Goal: Complete application form

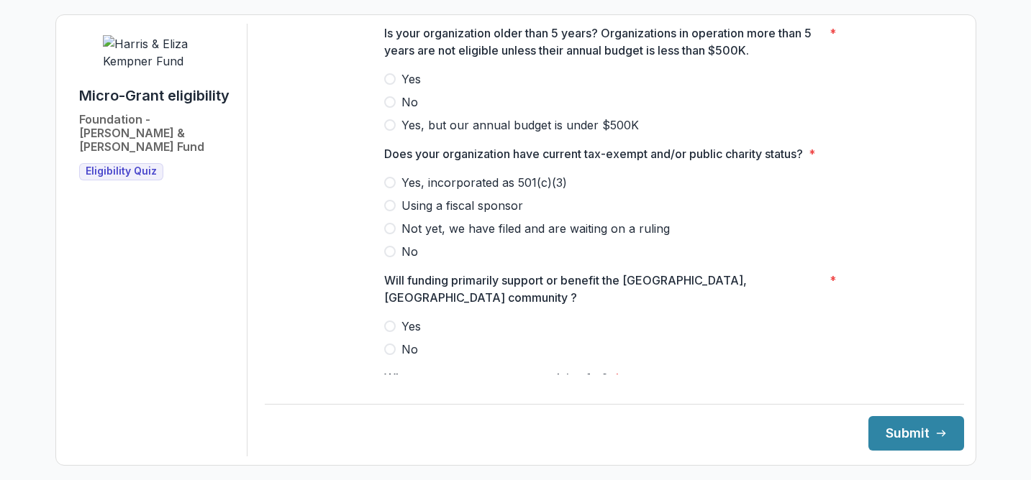
scroll to position [747, 0]
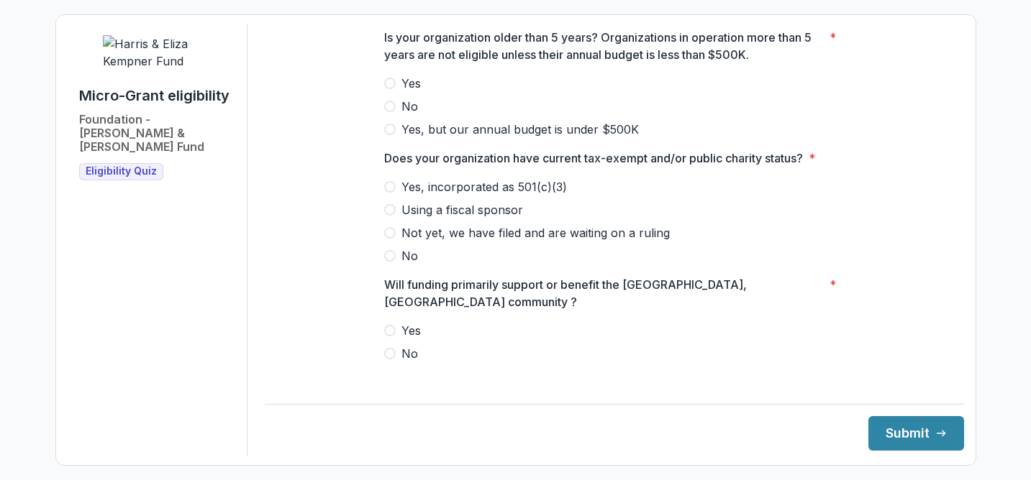
click at [388, 135] on span at bounding box center [390, 130] width 12 height 12
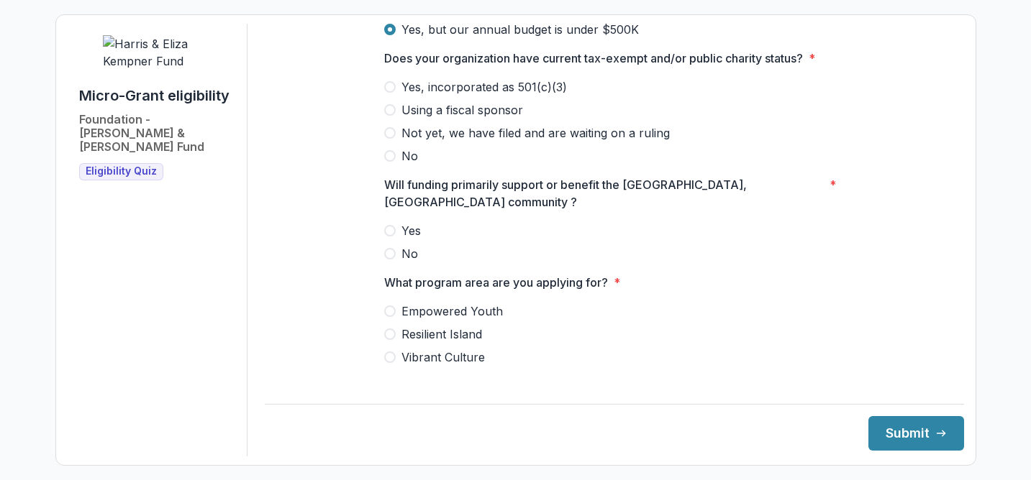
scroll to position [845, 0]
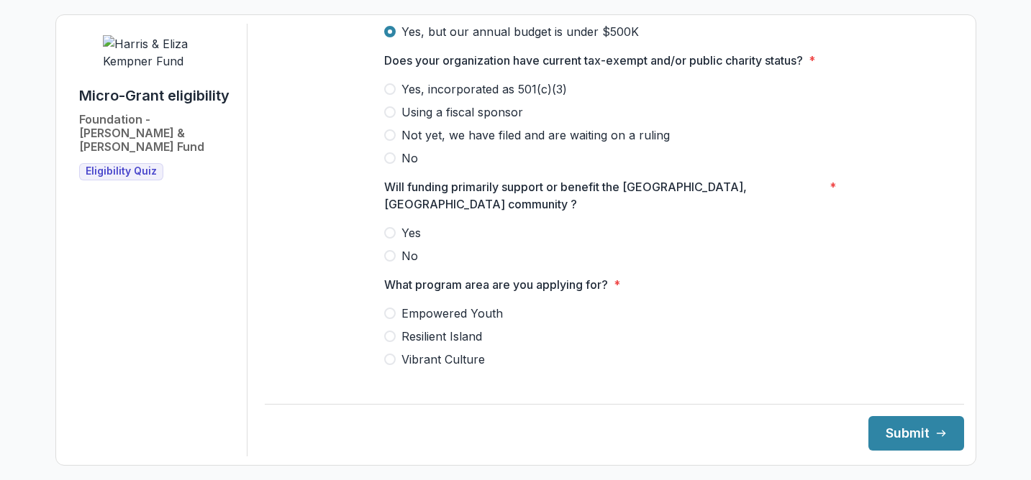
click at [390, 95] on span at bounding box center [390, 89] width 12 height 12
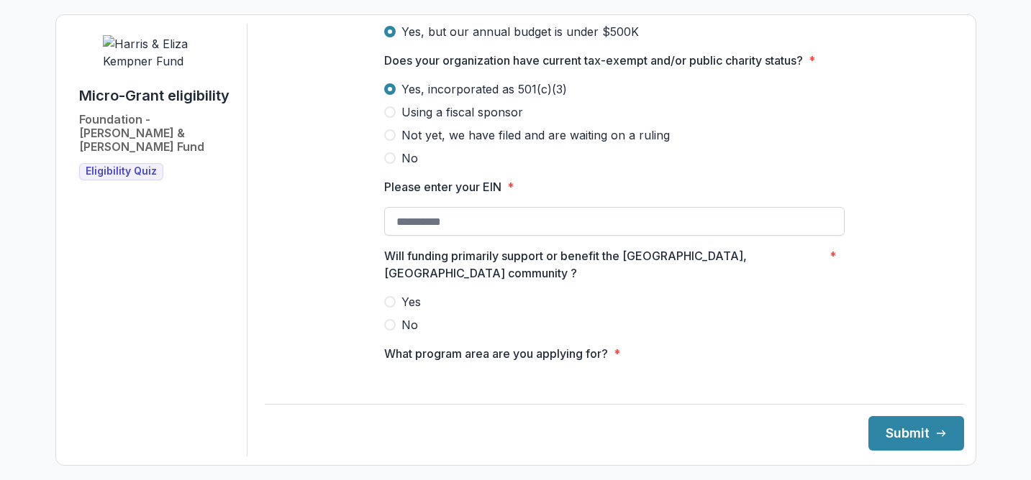
click at [477, 231] on input "Please enter your EIN *" at bounding box center [614, 221] width 460 height 29
paste input "**********"
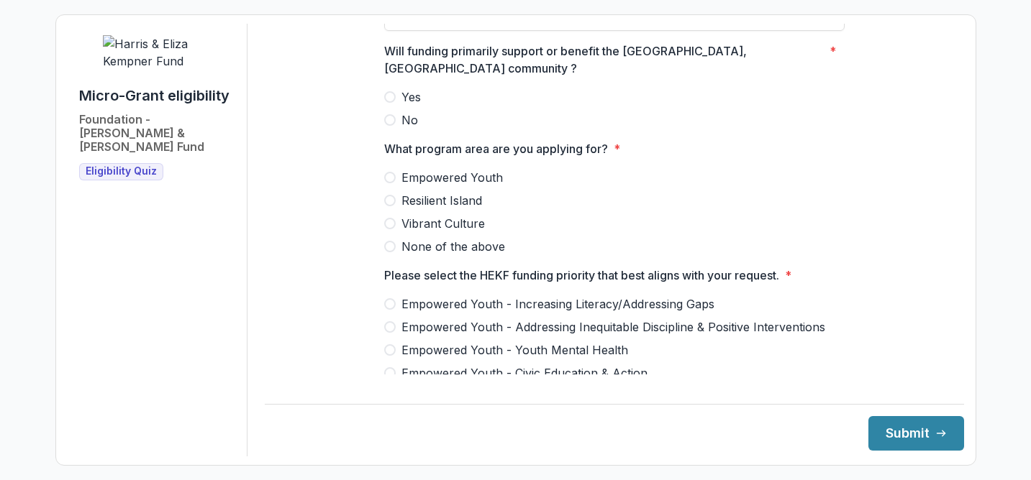
scroll to position [1049, 0]
type input "**********"
click at [386, 93] on span at bounding box center [390, 99] width 12 height 12
click at [388, 173] on span at bounding box center [390, 179] width 12 height 12
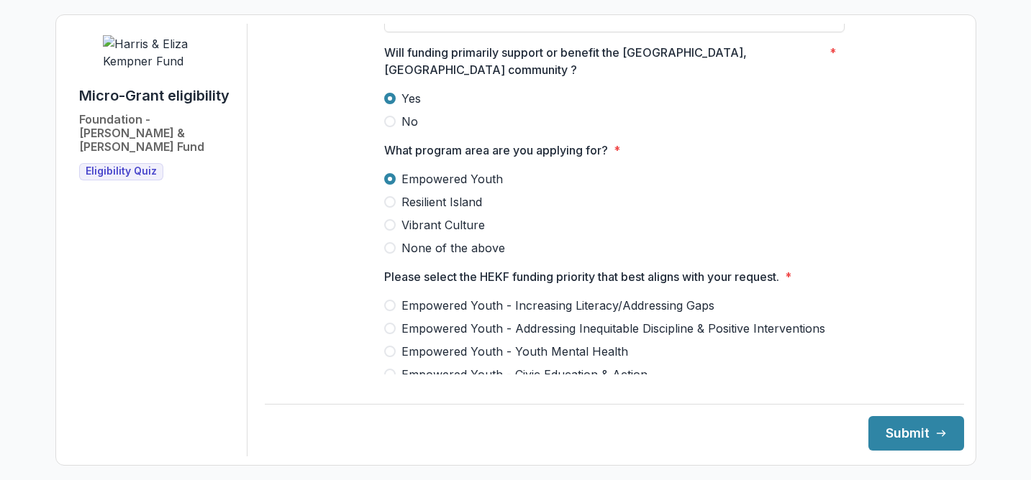
click at [387, 346] on span at bounding box center [390, 352] width 12 height 12
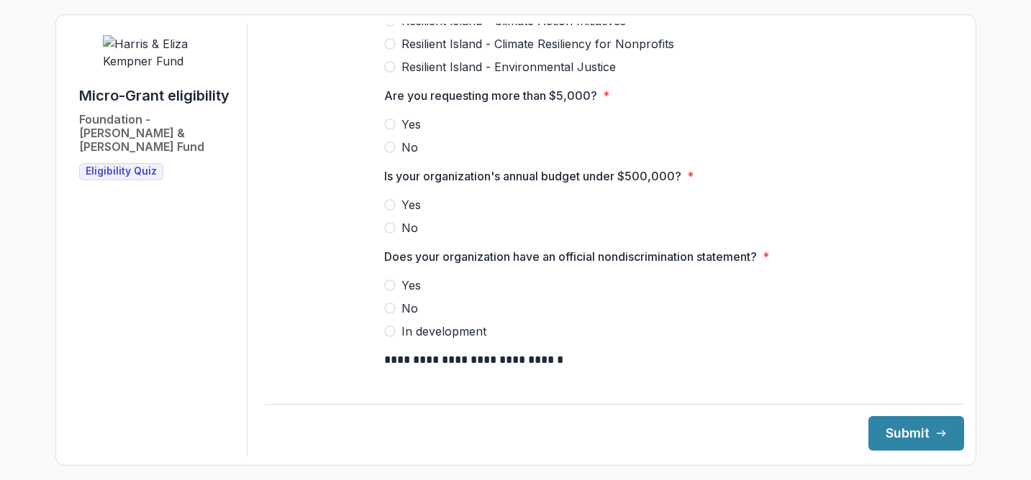
scroll to position [1515, 0]
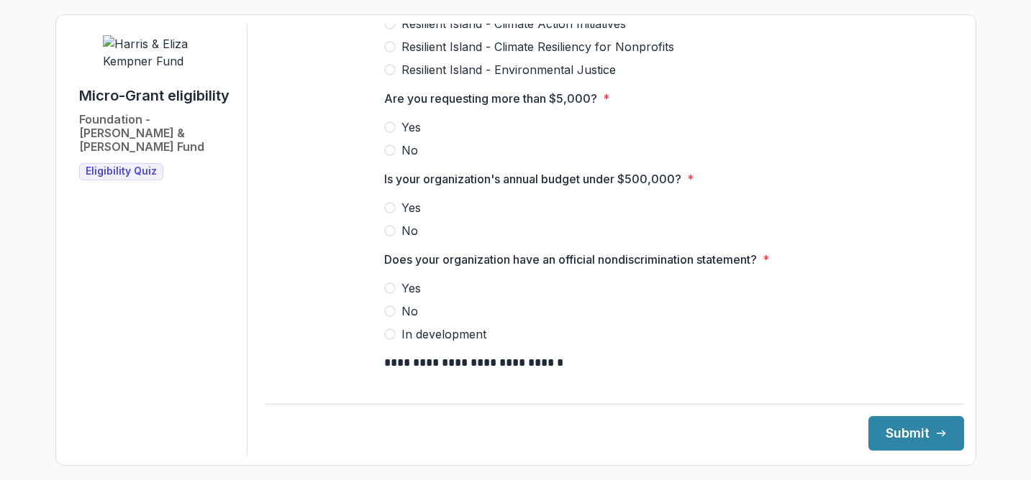
click at [388, 226] on span at bounding box center [390, 231] width 12 height 12
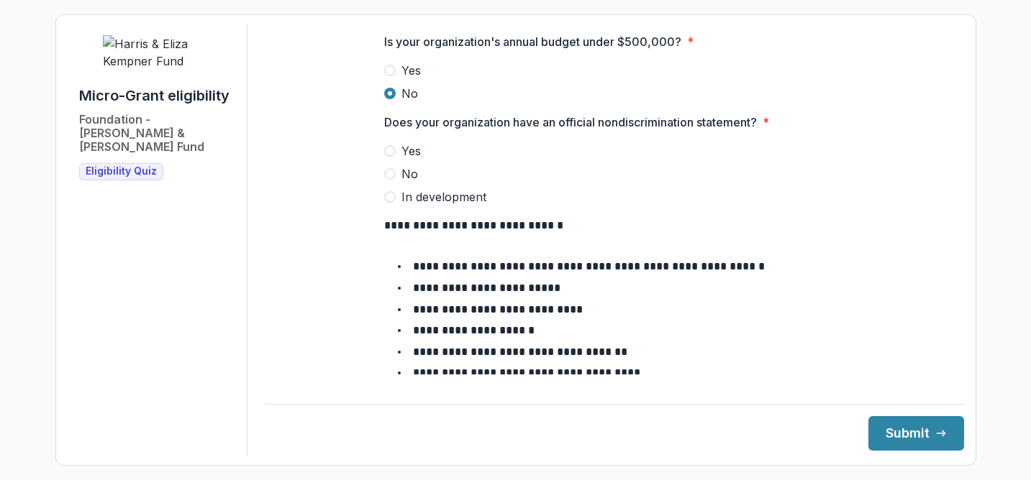
scroll to position [1651, 0]
click at [388, 146] on span at bounding box center [390, 152] width 12 height 12
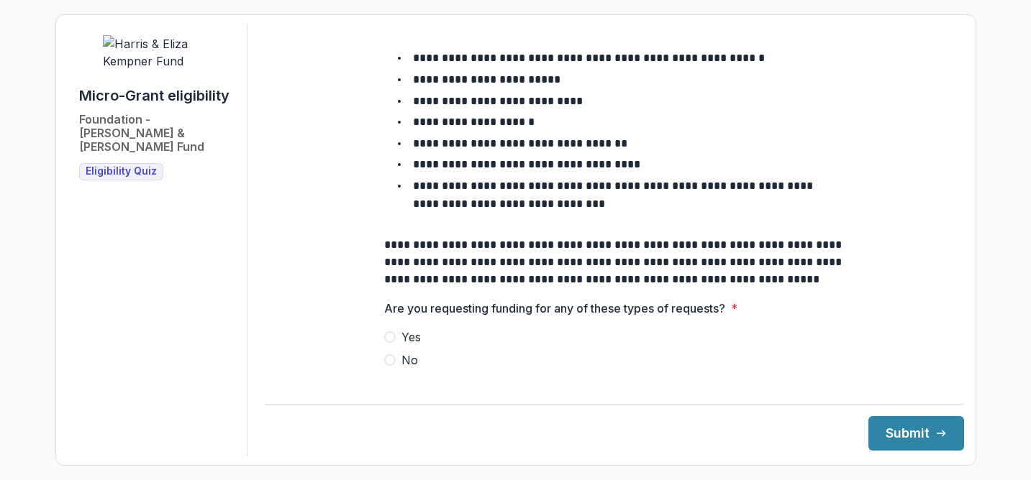
scroll to position [1859, 0]
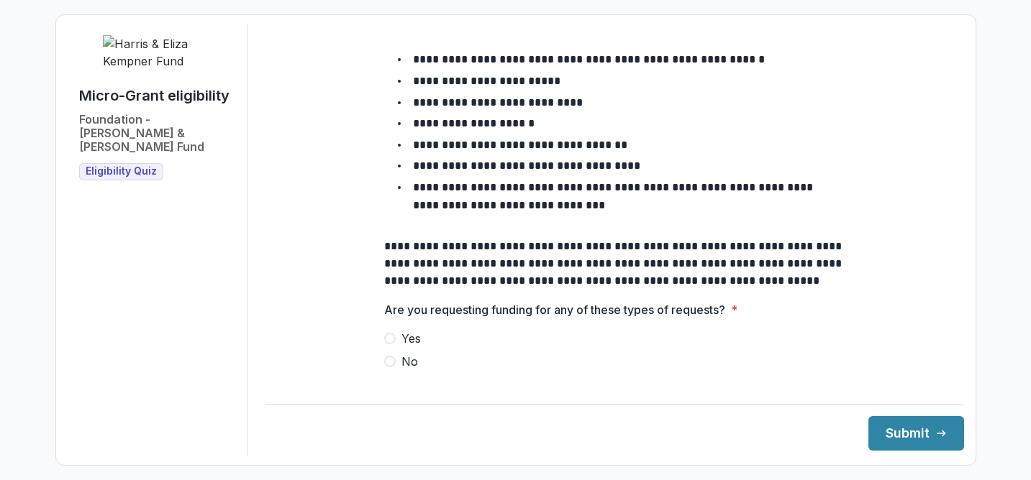
click at [388, 356] on span at bounding box center [390, 362] width 12 height 12
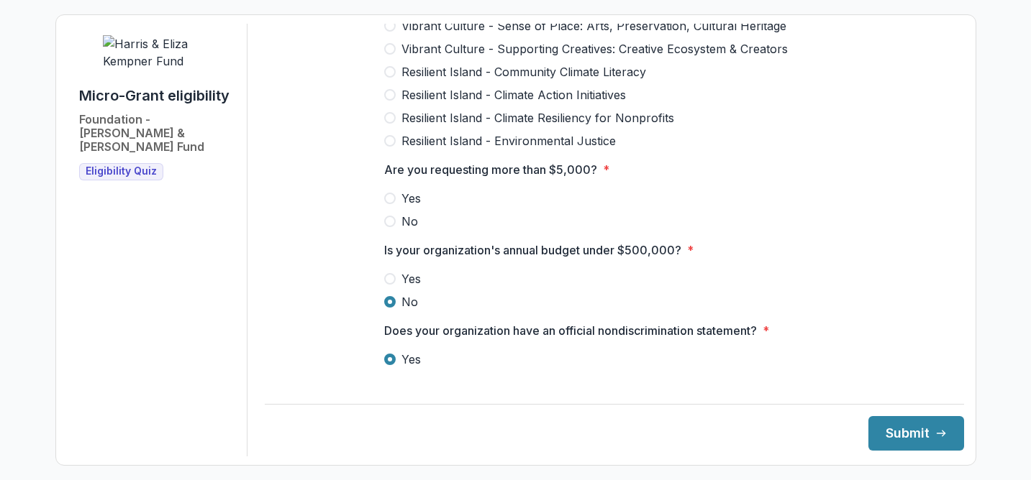
scroll to position [1442, 0]
click at [388, 217] on span at bounding box center [390, 223] width 12 height 12
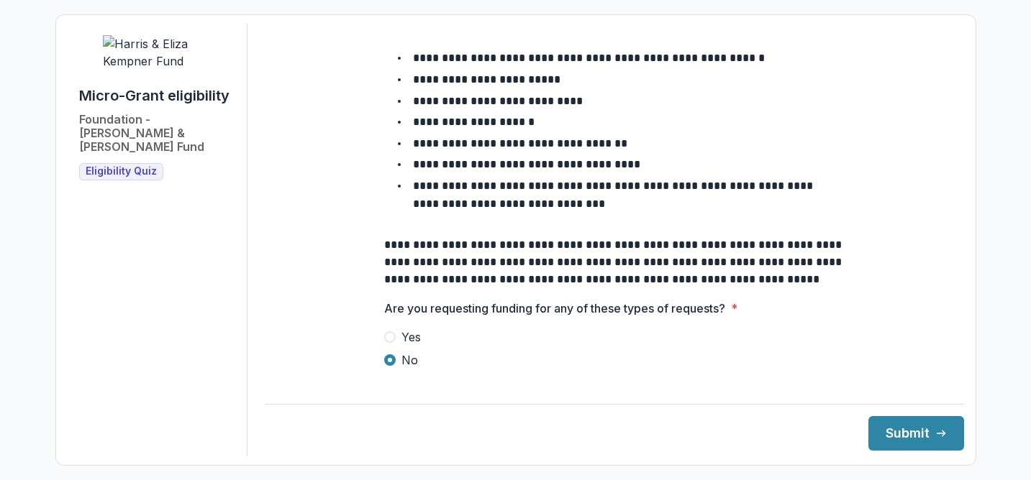
scroll to position [1860, 0]
click at [910, 431] on button "Submit" at bounding box center [916, 433] width 96 height 35
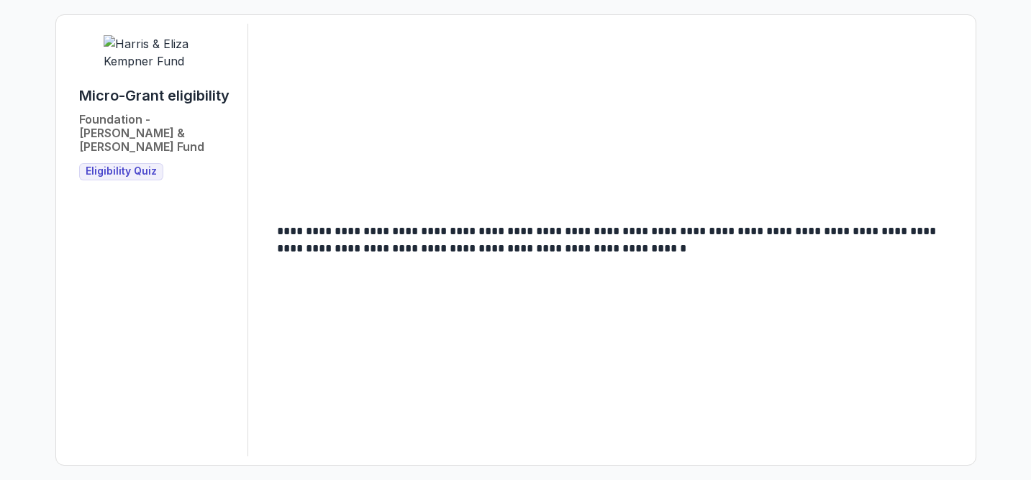
click at [123, 165] on span "Eligibility Quiz" at bounding box center [121, 171] width 71 height 12
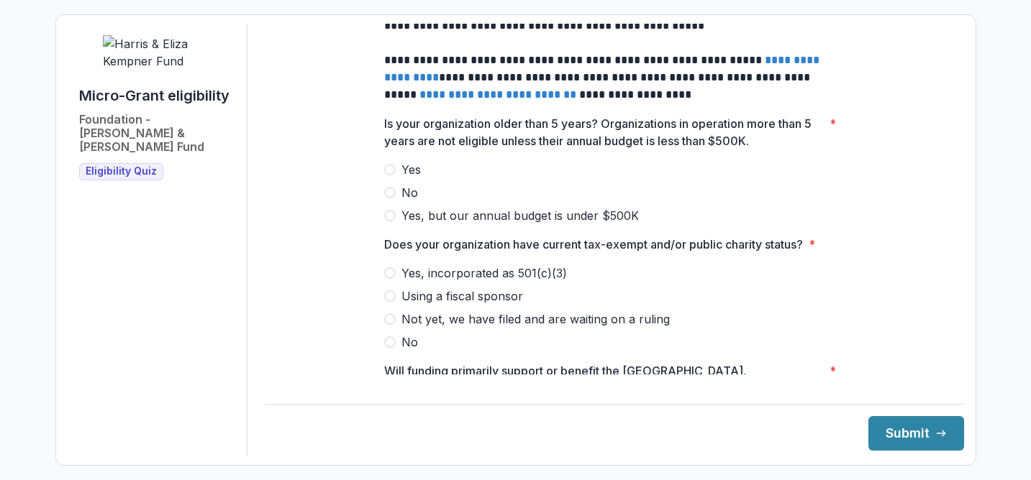
scroll to position [660, 0]
click at [385, 222] on span at bounding box center [390, 217] width 12 height 12
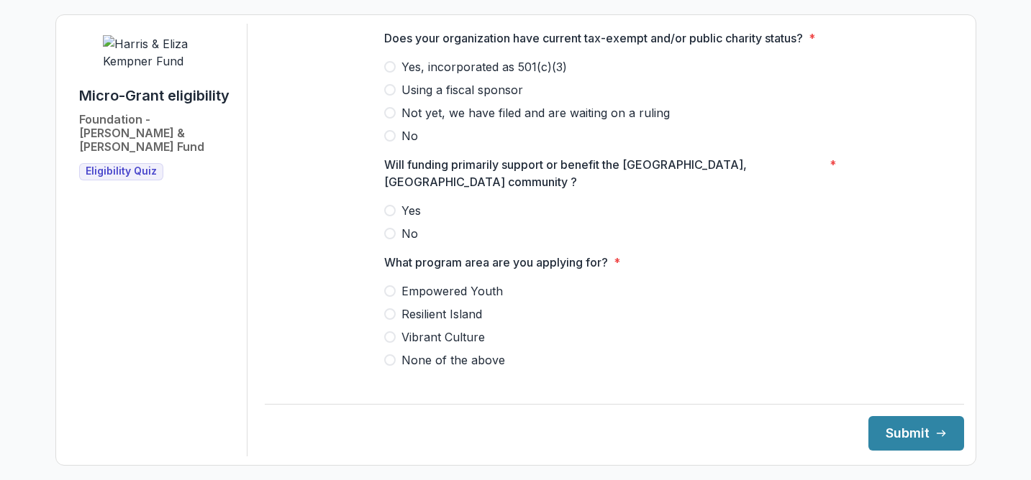
scroll to position [871, 0]
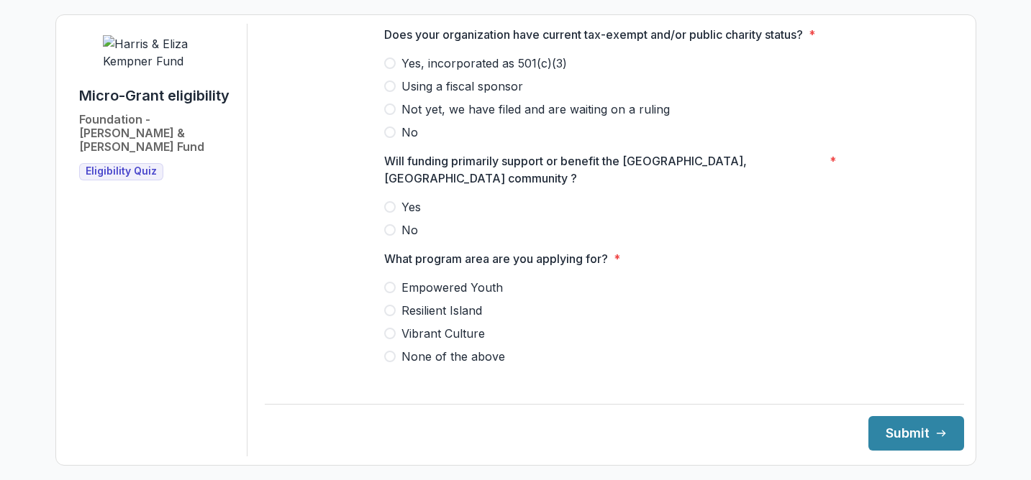
click at [390, 69] on span at bounding box center [390, 64] width 12 height 12
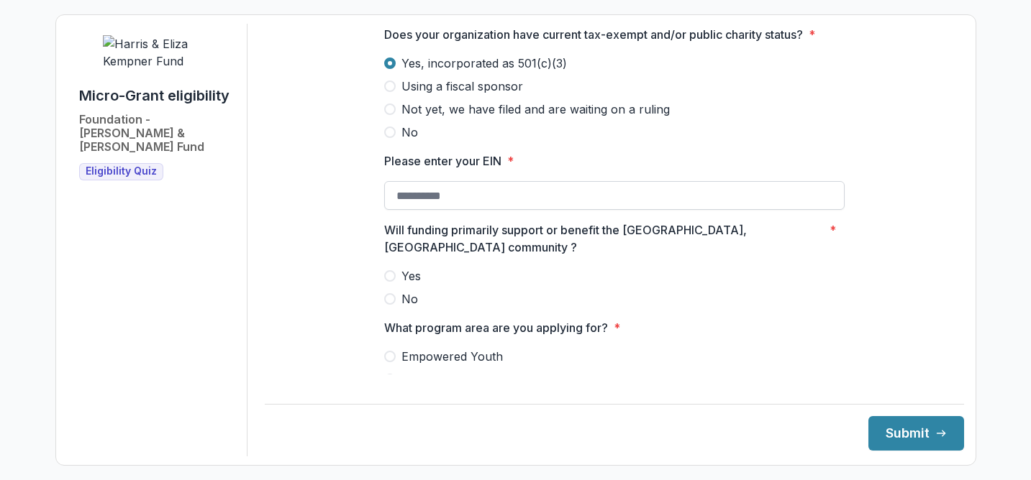
click at [439, 205] on input "Please enter your EIN *" at bounding box center [614, 195] width 460 height 29
paste input "**********"
type input "**********"
click at [386, 270] on span at bounding box center [390, 276] width 12 height 12
click at [387, 351] on span at bounding box center [390, 357] width 12 height 12
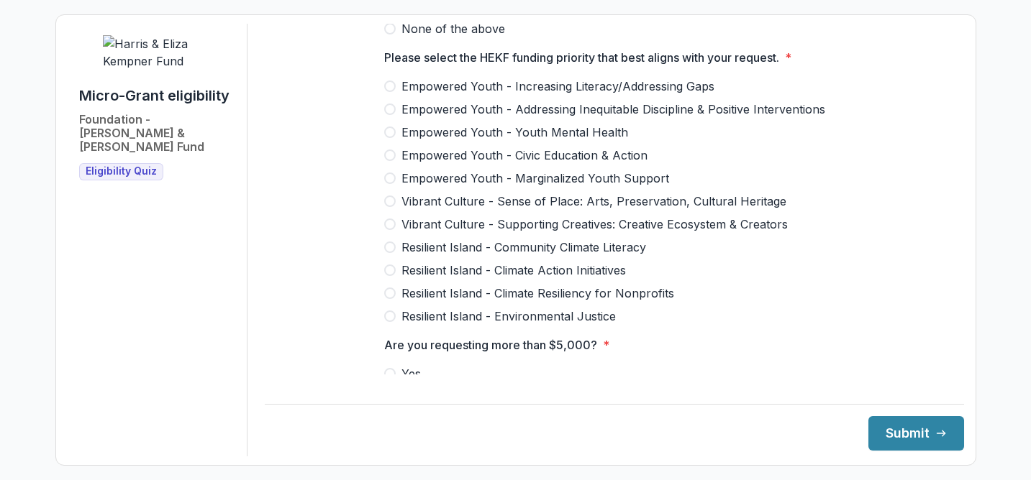
scroll to position [1277, 0]
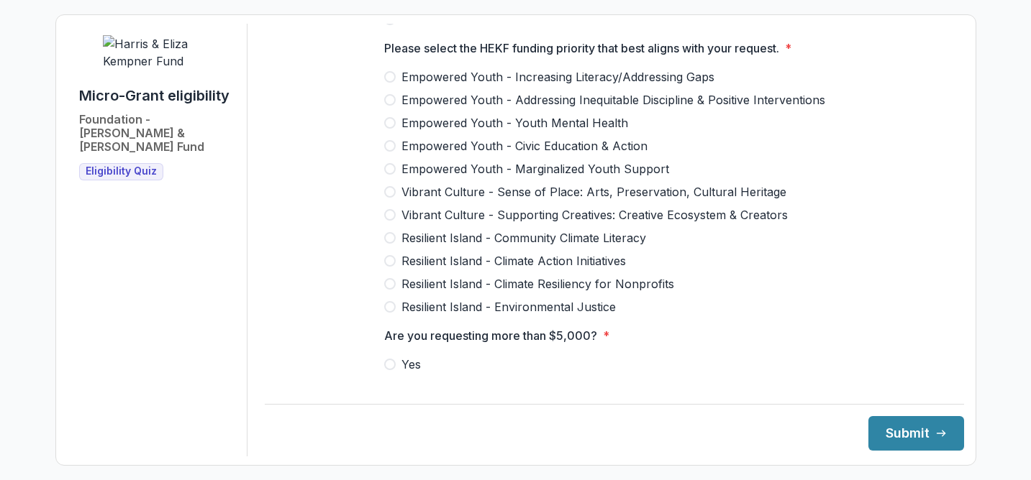
click at [388, 117] on span at bounding box center [390, 123] width 12 height 12
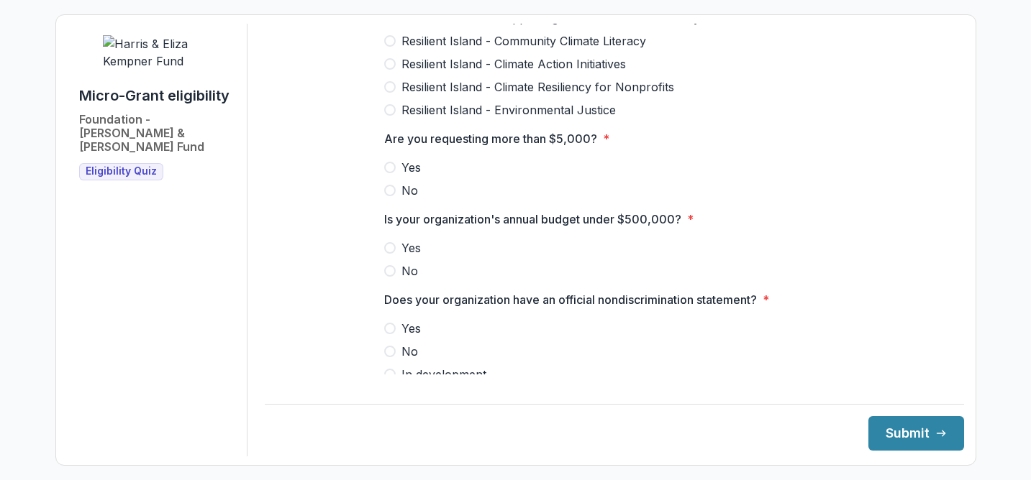
scroll to position [1480, 0]
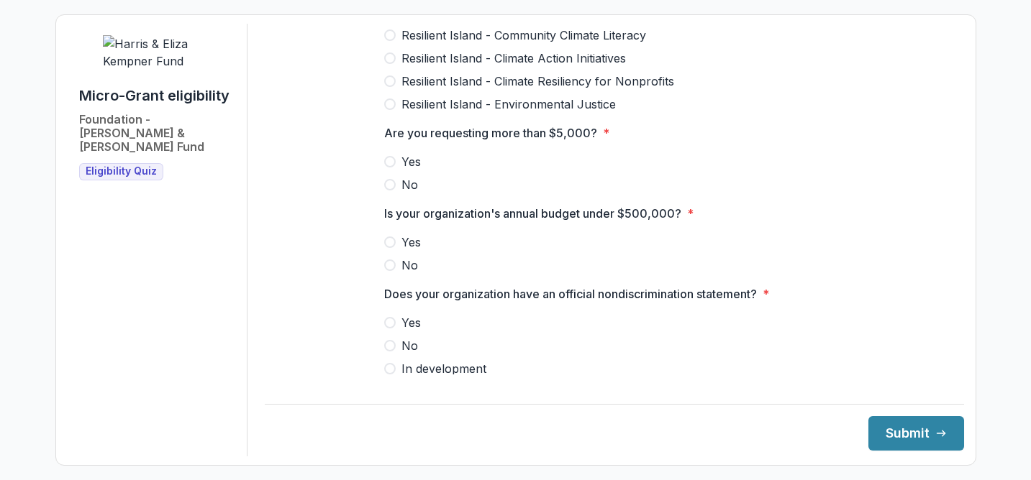
click at [388, 179] on span at bounding box center [390, 185] width 12 height 12
click at [388, 237] on span at bounding box center [390, 243] width 12 height 12
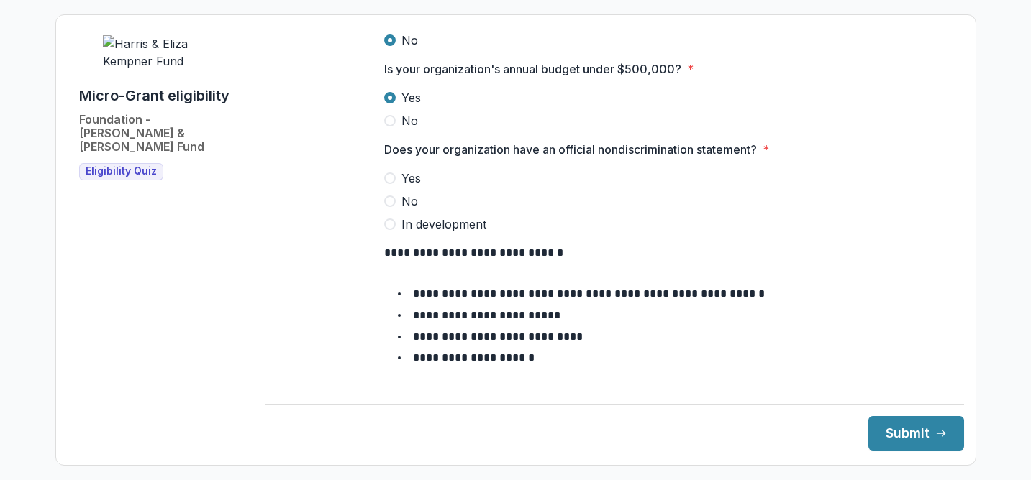
scroll to position [1634, 0]
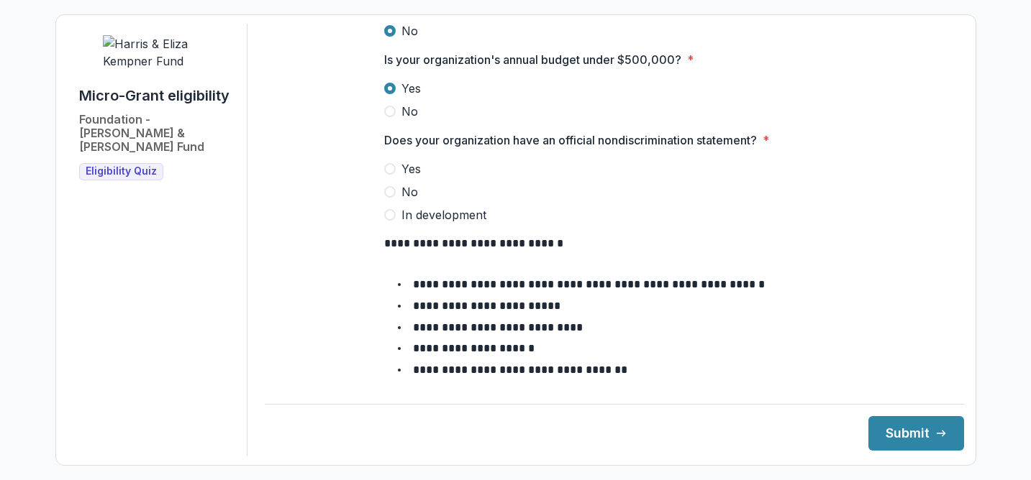
click at [386, 163] on span at bounding box center [390, 169] width 12 height 12
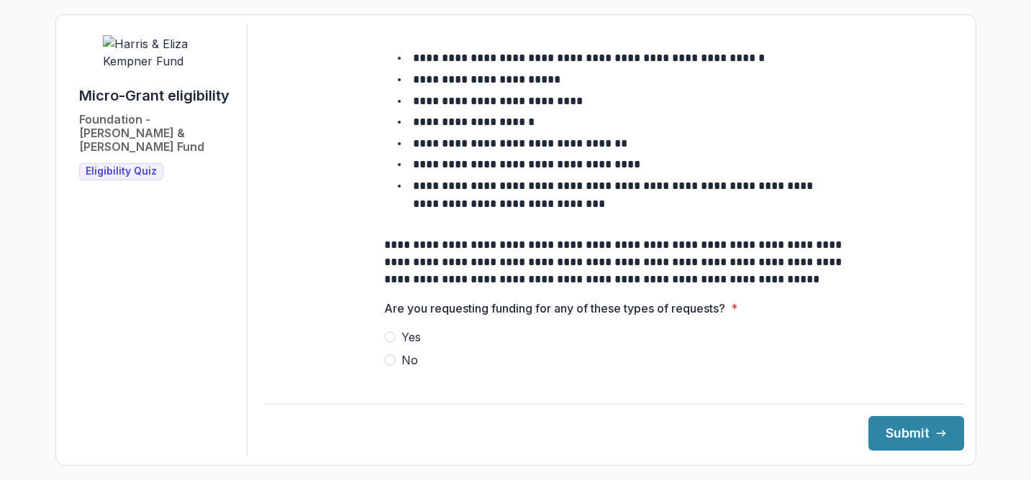
scroll to position [1860, 0]
click at [387, 355] on span at bounding box center [390, 361] width 12 height 12
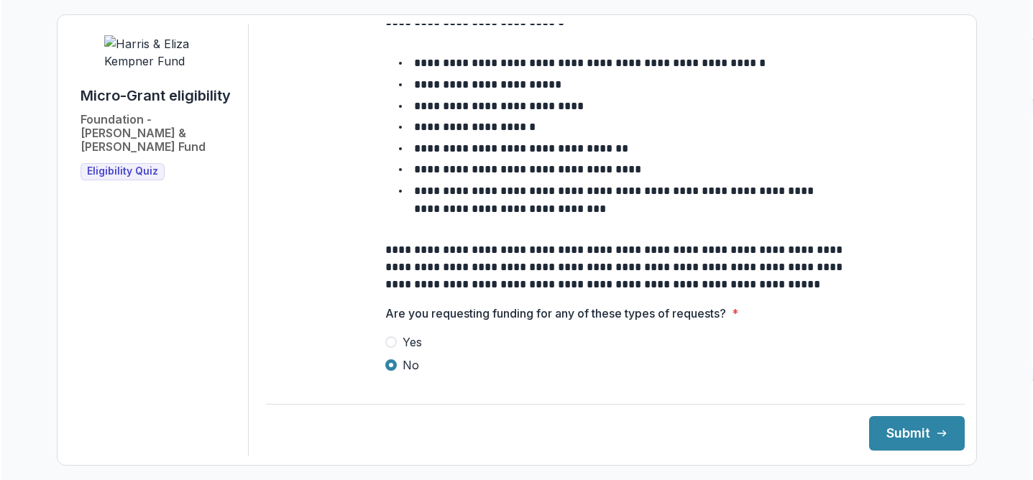
scroll to position [1861, 0]
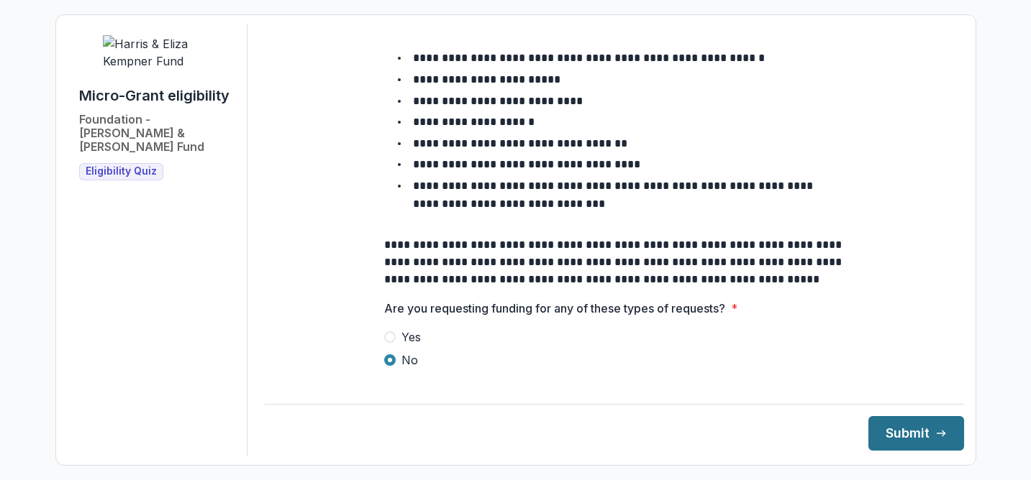
click at [913, 442] on button "Submit" at bounding box center [916, 433] width 96 height 35
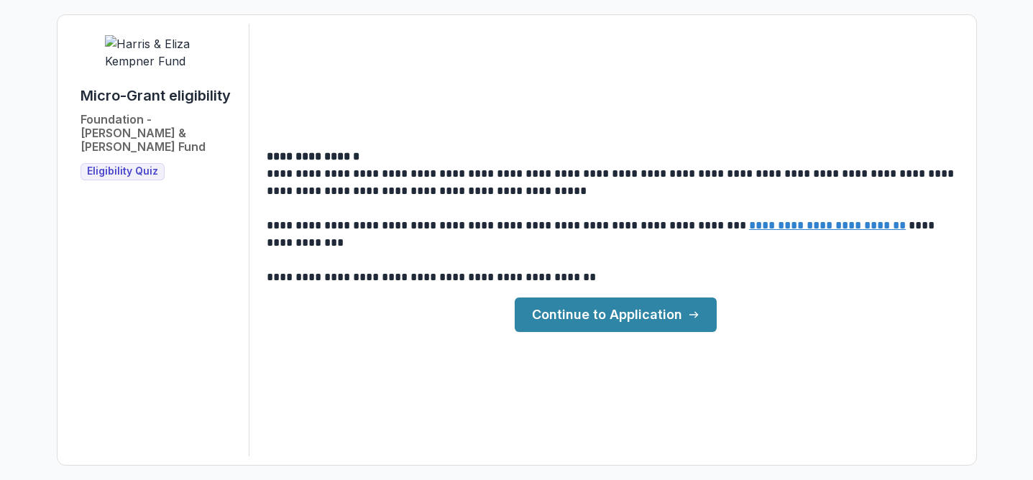
click at [657, 311] on link "Continue to Application" at bounding box center [616, 315] width 202 height 35
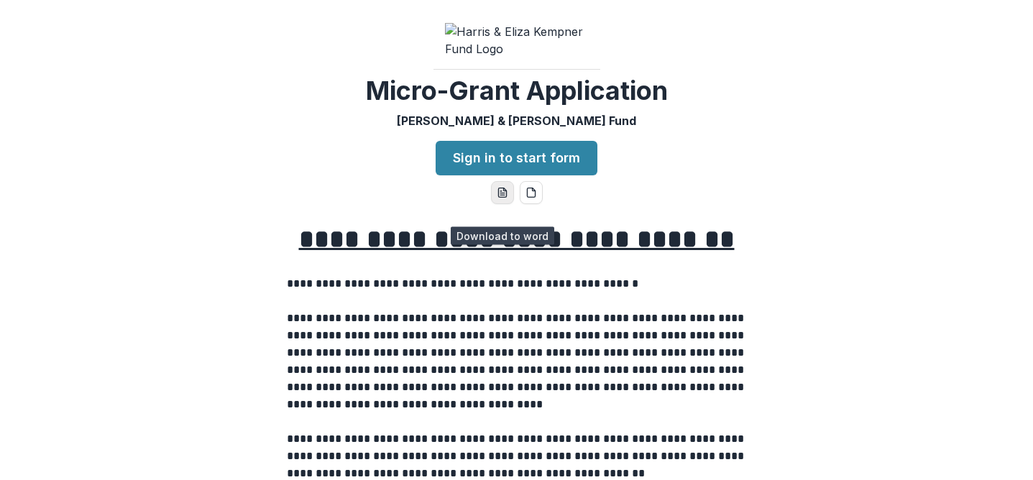
click at [499, 198] on icon "word-download" at bounding box center [503, 193] width 12 height 12
